Goal: Go to known website: Go to known website

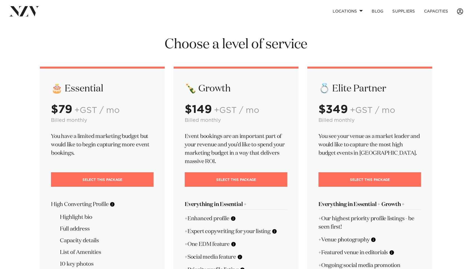
click at [459, 9] on span at bounding box center [460, 11] width 6 height 6
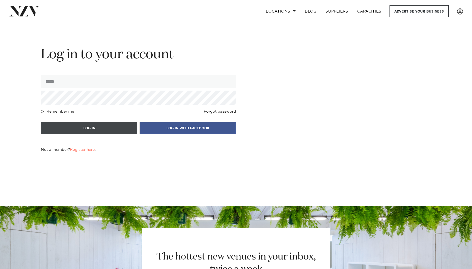
type input "**********"
click at [110, 127] on button "LOG IN" at bounding box center [89, 128] width 96 height 12
